Goal: Find contact information: Find contact information

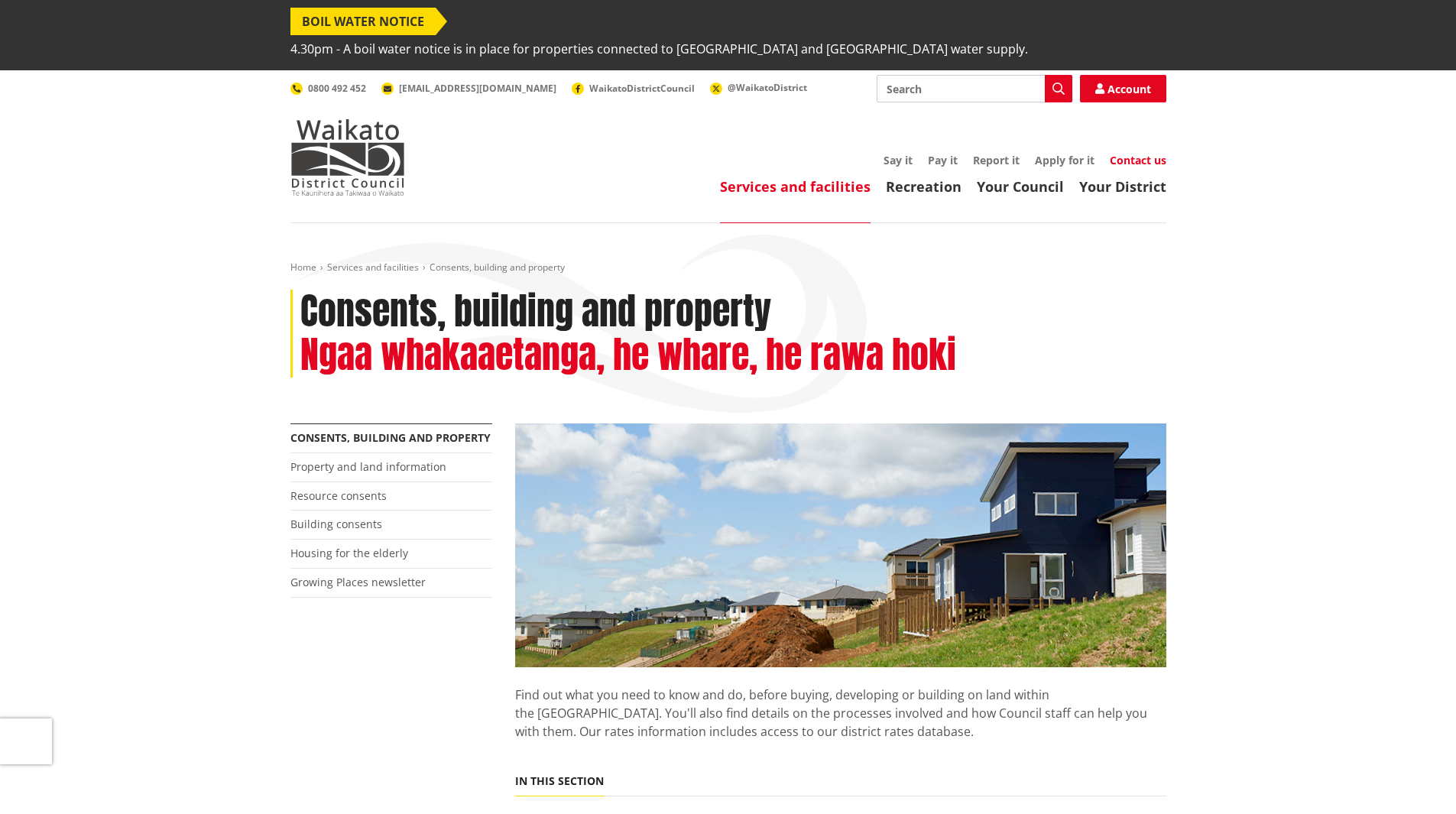
click at [1145, 153] on link "Contact us" at bounding box center [1138, 160] width 57 height 15
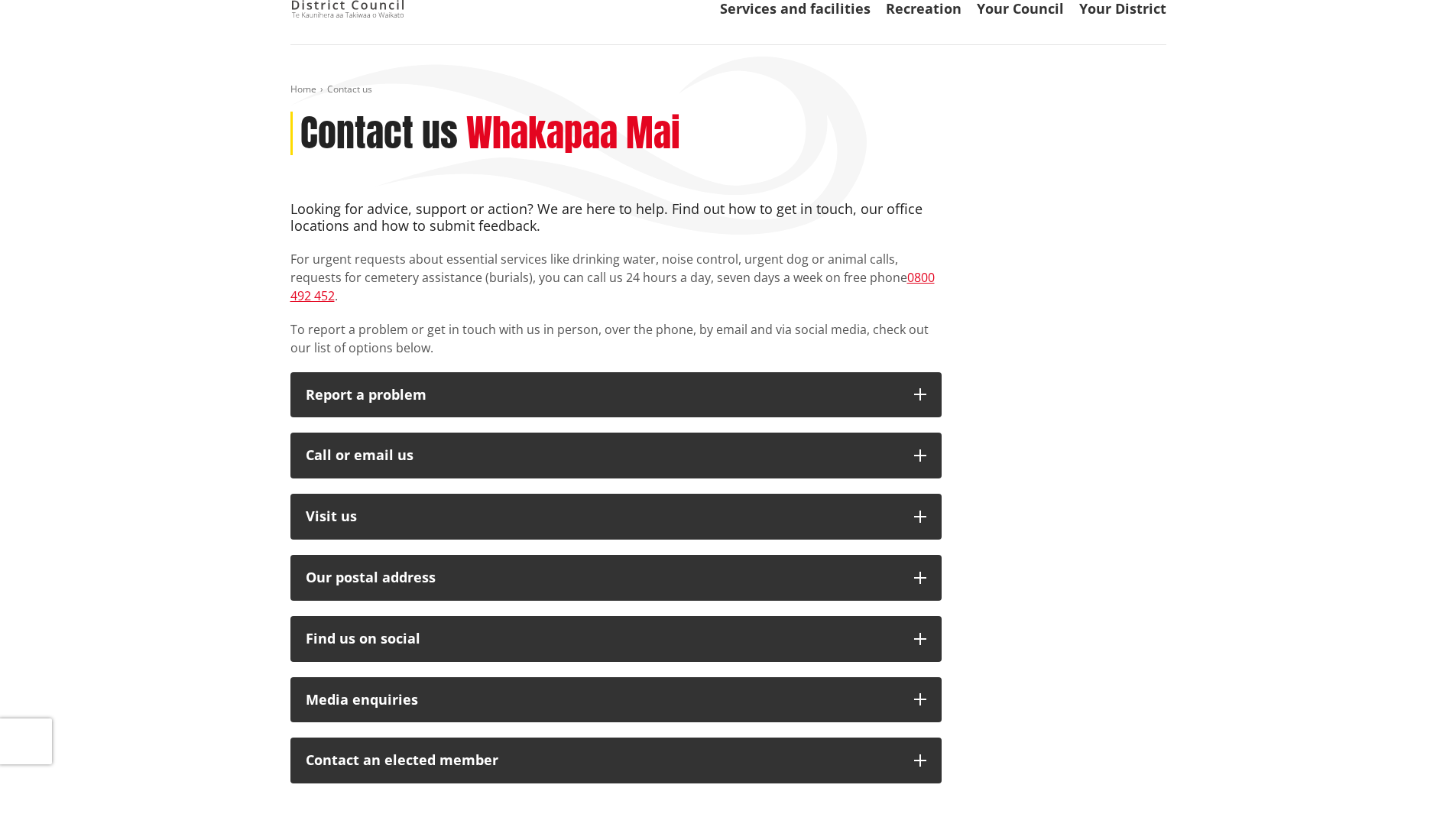
scroll to position [229, 0]
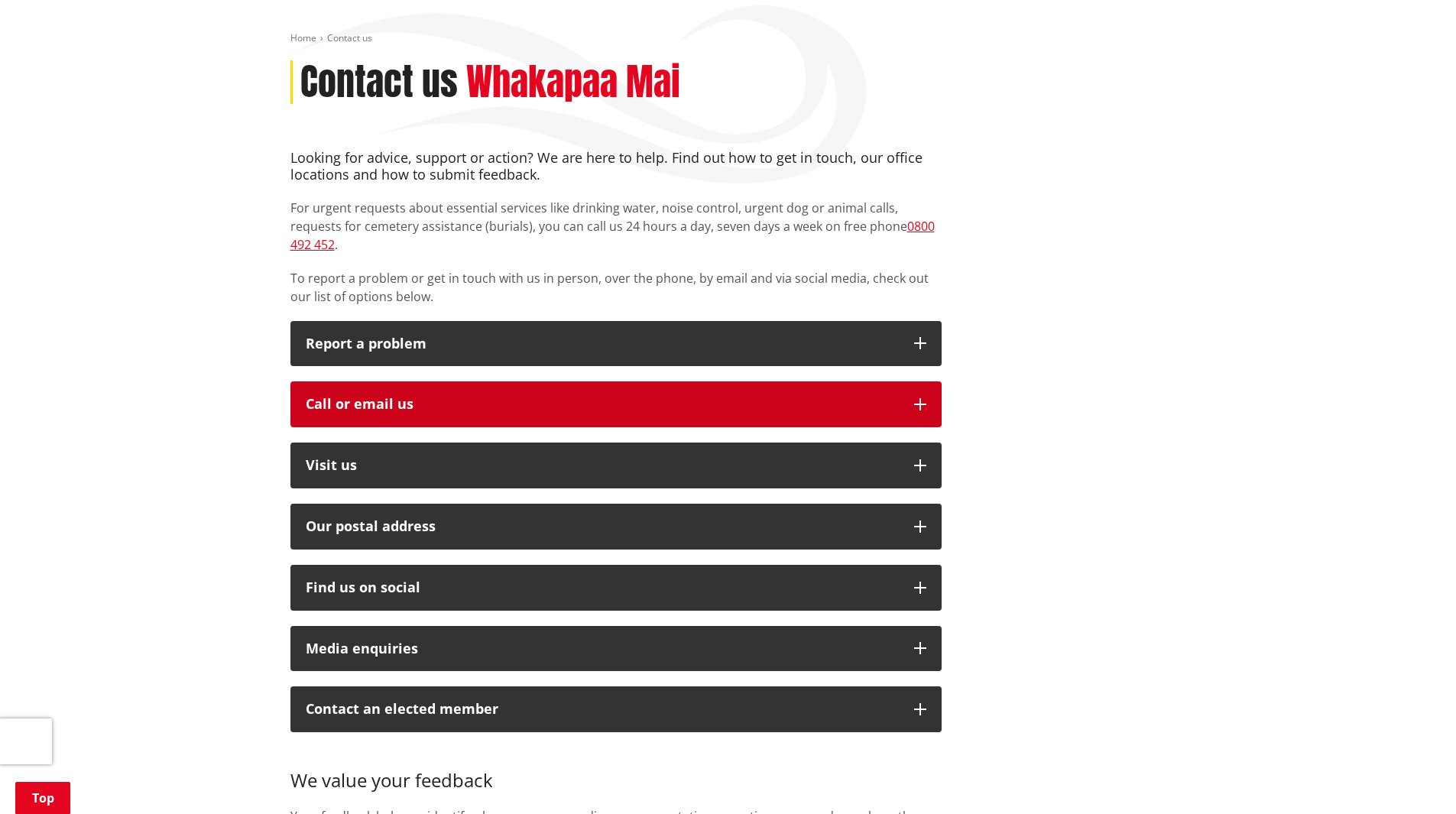
click at [584, 397] on div "Call or email us" at bounding box center [602, 405] width 593 height 15
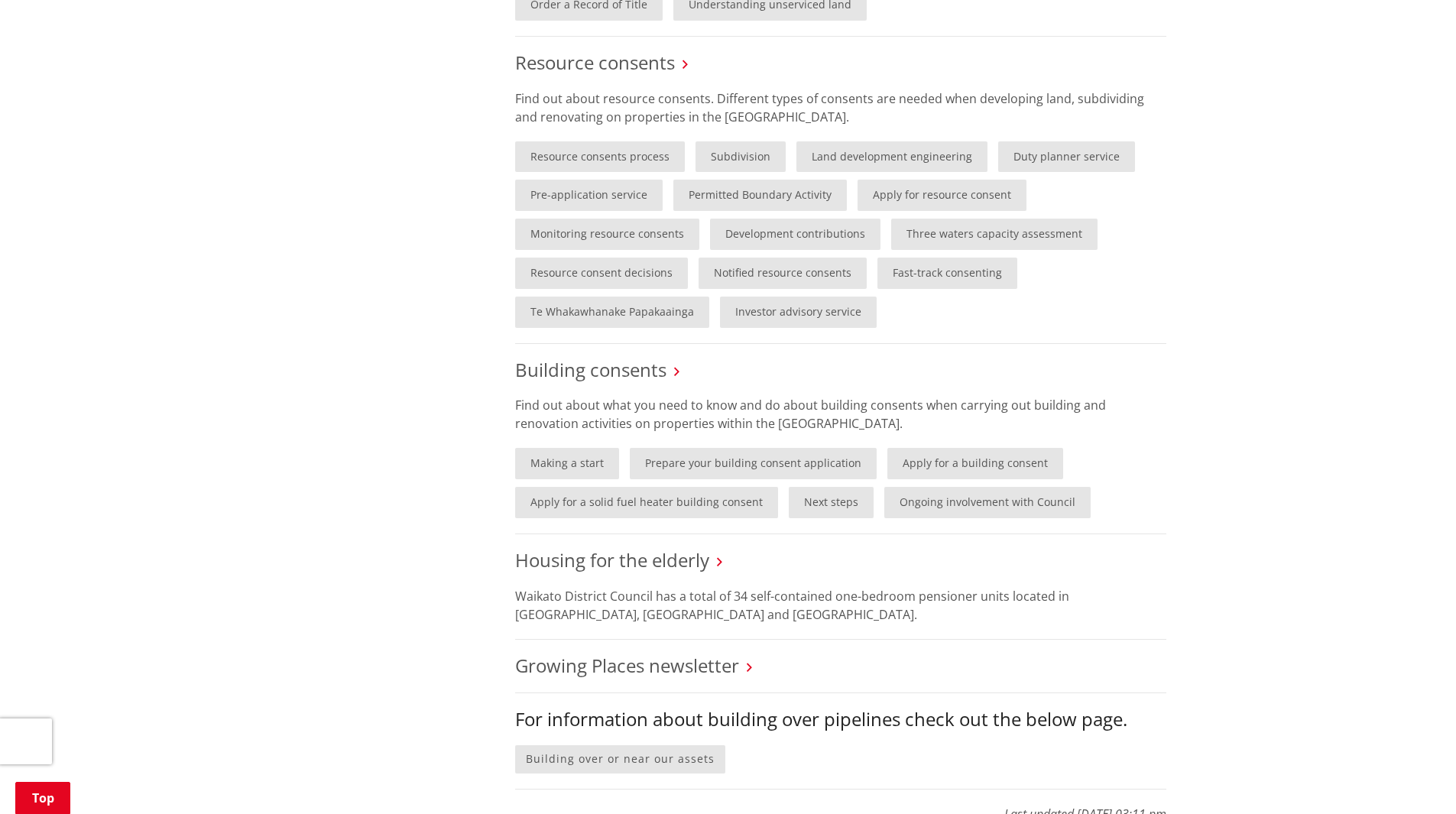
scroll to position [994, 0]
